Goal: Task Accomplishment & Management: Complete application form

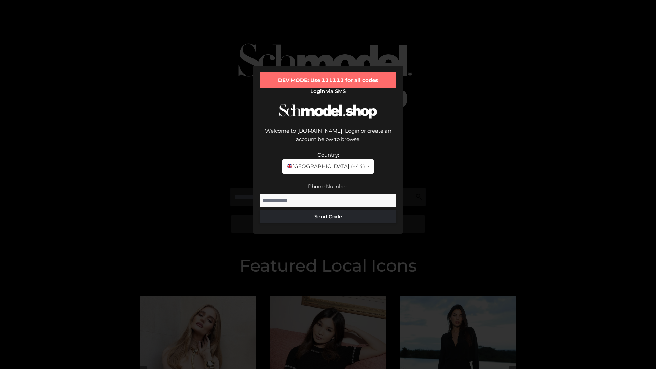
click at [328, 194] on input "Phone Number:" at bounding box center [328, 201] width 137 height 14
type input "**********"
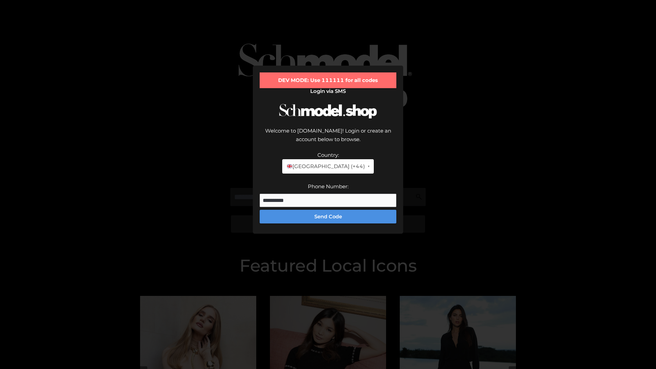
click at [328, 210] on button "Send Code" at bounding box center [328, 217] width 137 height 14
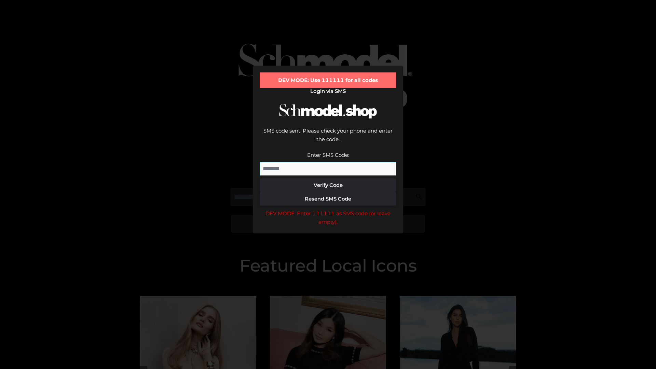
click at [328, 162] on input "Enter SMS Code:" at bounding box center [328, 169] width 137 height 14
type input "******"
click at [328, 178] on button "Verify Code" at bounding box center [328, 185] width 137 height 14
click at [328, 209] on div "DEV MODE: Enter 111111 as SMS code (or leave empty)." at bounding box center [328, 217] width 137 height 17
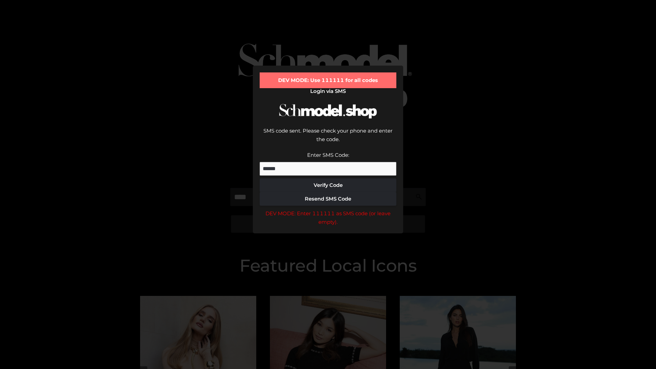
click at [328, 209] on div "DEV MODE: Enter 111111 as SMS code (or leave empty)." at bounding box center [328, 217] width 137 height 17
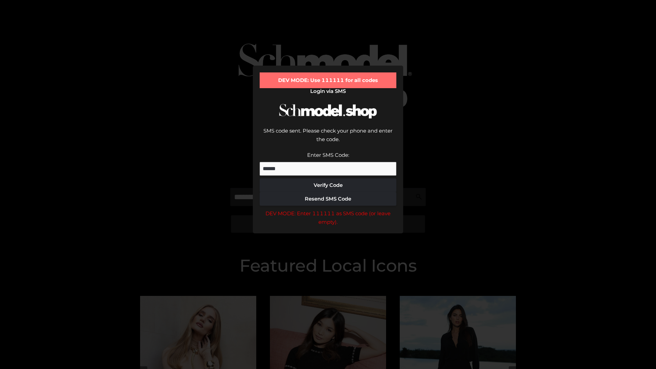
click at [328, 209] on div "DEV MODE: Enter 111111 as SMS code (or leave empty)." at bounding box center [328, 217] width 137 height 17
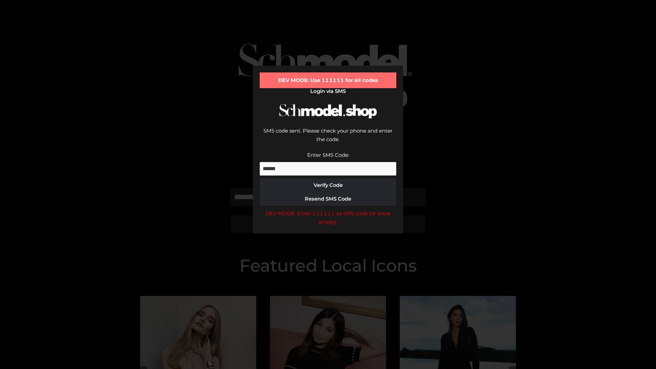
click at [328, 209] on div "DEV MODE: Enter 111111 as SMS code (or leave empty)." at bounding box center [328, 217] width 137 height 17
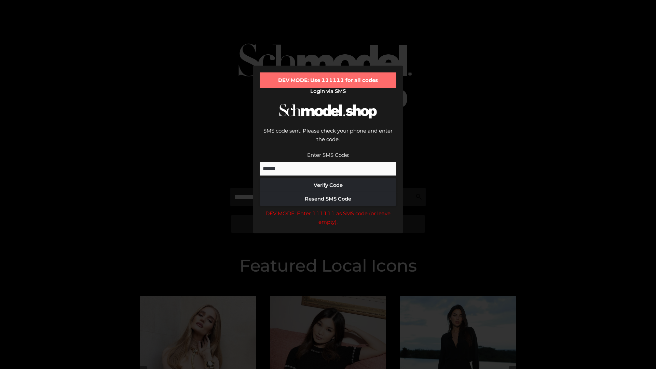
click at [328, 209] on div "DEV MODE: Enter 111111 as SMS code (or leave empty)." at bounding box center [328, 217] width 137 height 17
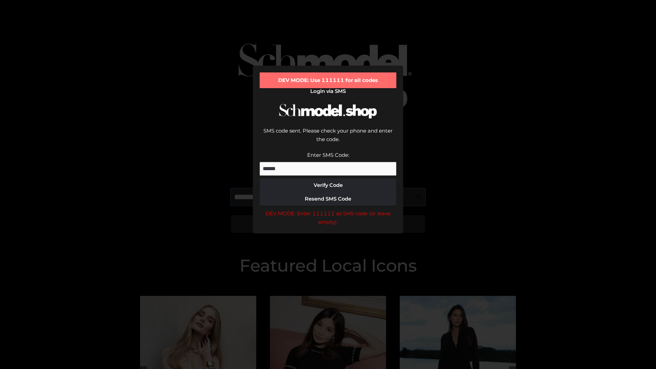
scroll to position [0, 0]
click at [328, 209] on div "DEV MODE: Enter 111111 as SMS code (or leave empty)." at bounding box center [328, 217] width 137 height 17
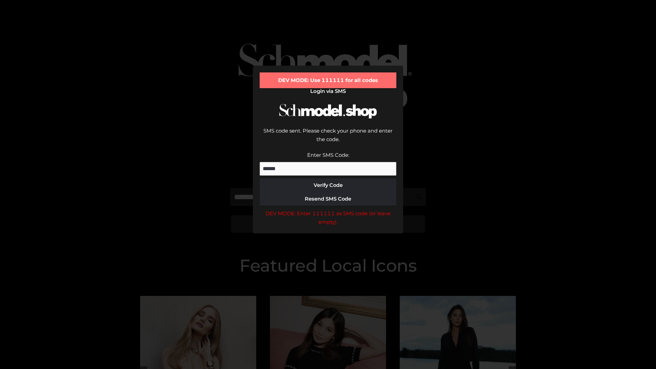
click at [328, 209] on div "DEV MODE: Enter 111111 as SMS code (or leave empty)." at bounding box center [328, 217] width 137 height 17
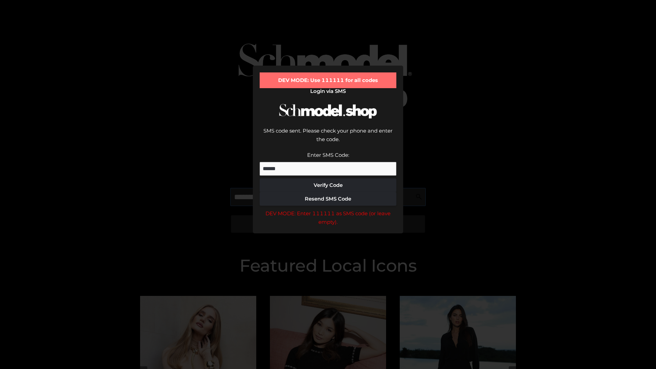
scroll to position [0, 42]
click at [328, 209] on div "DEV MODE: Enter 111111 as SMS code (or leave empty)." at bounding box center [328, 217] width 137 height 17
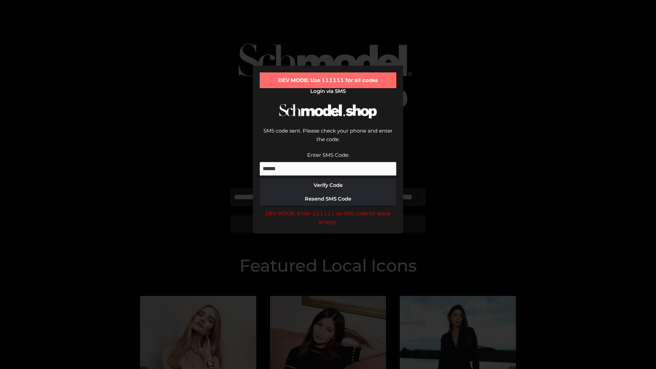
click at [328, 209] on div "DEV MODE: Enter 111111 as SMS code (or leave empty)." at bounding box center [328, 217] width 137 height 17
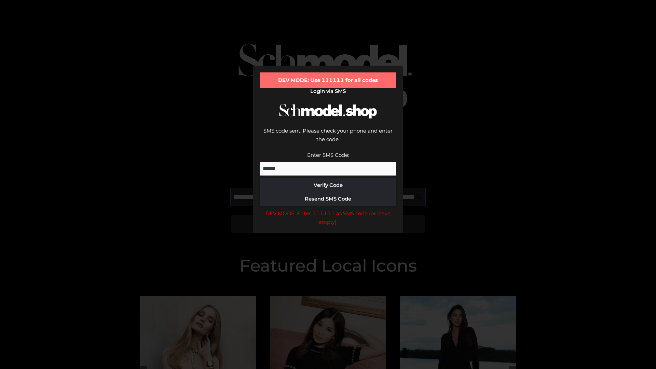
scroll to position [0, 85]
click at [328, 209] on div "DEV MODE: Enter 111111 as SMS code (or leave empty)." at bounding box center [328, 217] width 137 height 17
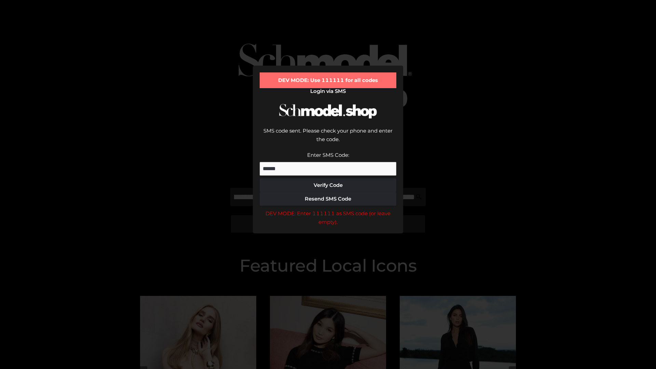
click at [328, 209] on div "DEV MODE: Enter 111111 as SMS code (or leave empty)." at bounding box center [328, 217] width 137 height 17
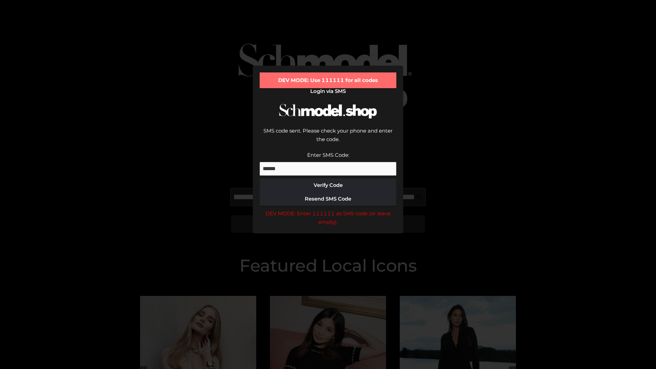
scroll to position [0, 124]
click at [328, 209] on div "DEV MODE: Enter 111111 as SMS code (or leave empty)." at bounding box center [328, 217] width 137 height 17
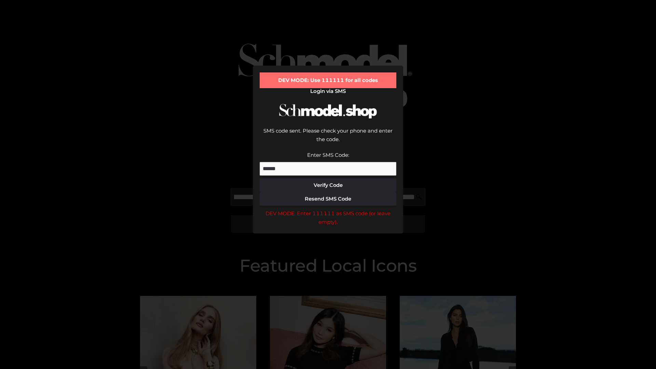
click at [328, 209] on div "DEV MODE: Enter 111111 as SMS code (or leave empty)." at bounding box center [328, 217] width 137 height 17
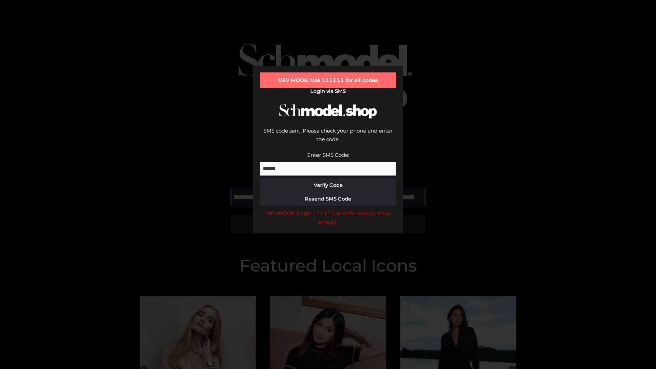
scroll to position [0, 165]
click at [328, 209] on div "DEV MODE: Enter 111111 as SMS code (or leave empty)." at bounding box center [328, 217] width 137 height 17
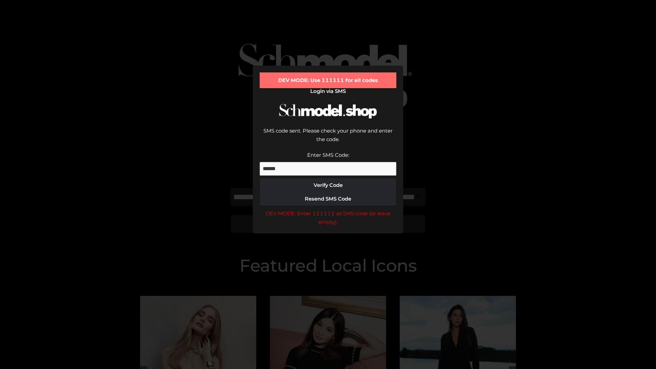
click at [328, 209] on div "DEV MODE: Enter 111111 as SMS code (or leave empty)." at bounding box center [328, 217] width 137 height 17
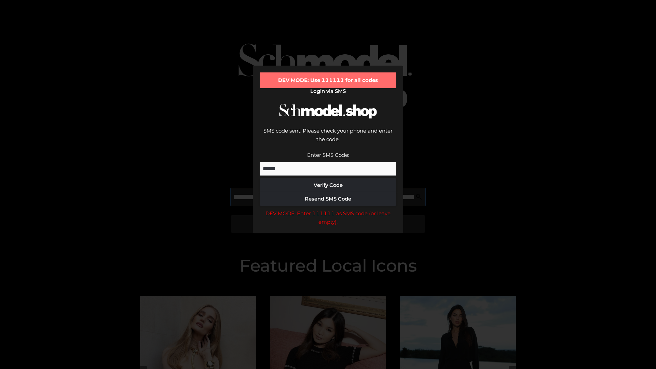
scroll to position [0, 208]
click at [328, 209] on div "DEV MODE: Enter 111111 as SMS code (or leave empty)." at bounding box center [328, 217] width 137 height 17
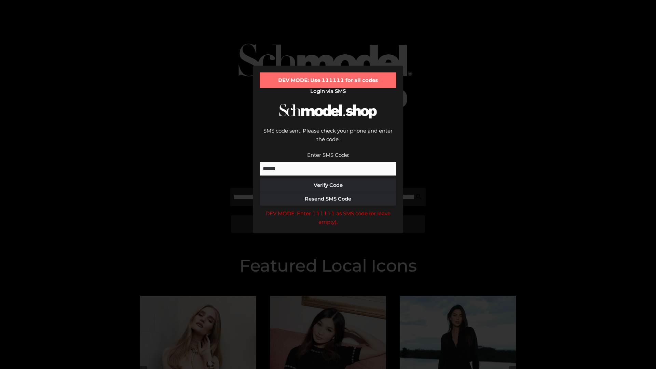
click at [328, 209] on div "DEV MODE: Enter 111111 as SMS code (or leave empty)." at bounding box center [328, 217] width 137 height 17
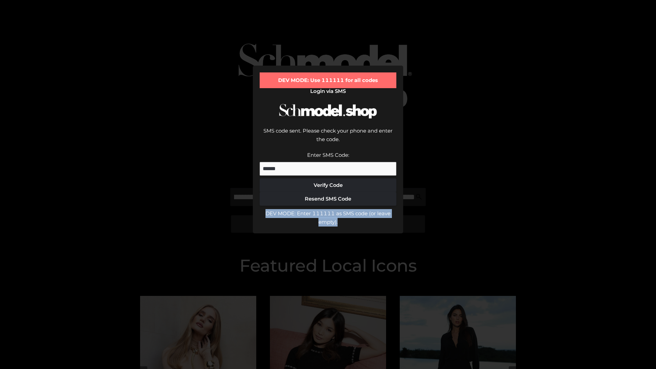
scroll to position [0, 0]
type input "**********"
